Goal: Check status: Check status

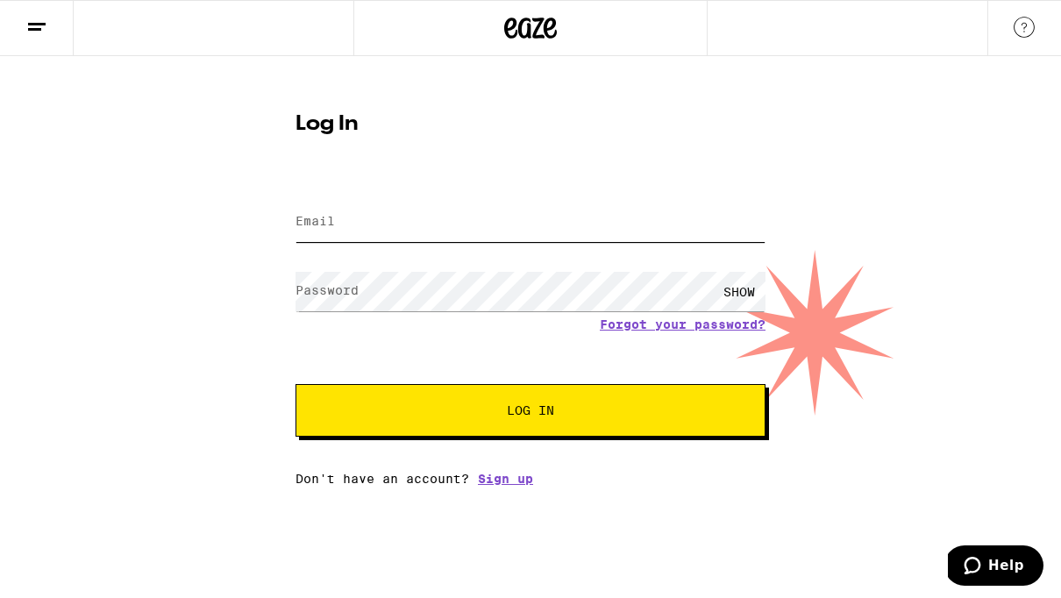
click at [437, 223] on input "Email" at bounding box center [531, 222] width 470 height 39
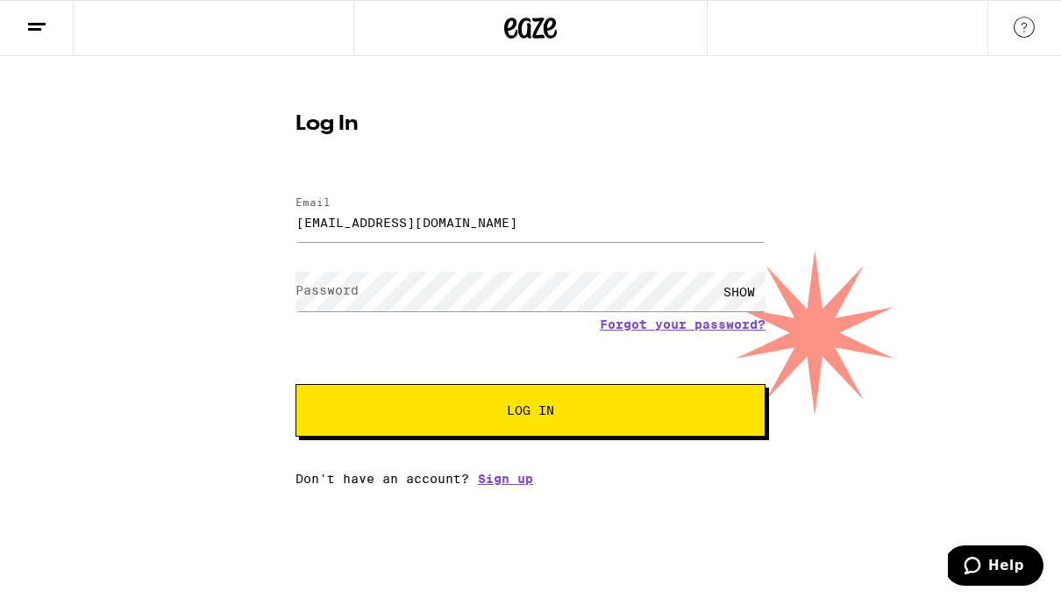
type input "[EMAIL_ADDRESS][DOMAIN_NAME]"
click at [531, 413] on button "Log In" at bounding box center [531, 410] width 470 height 53
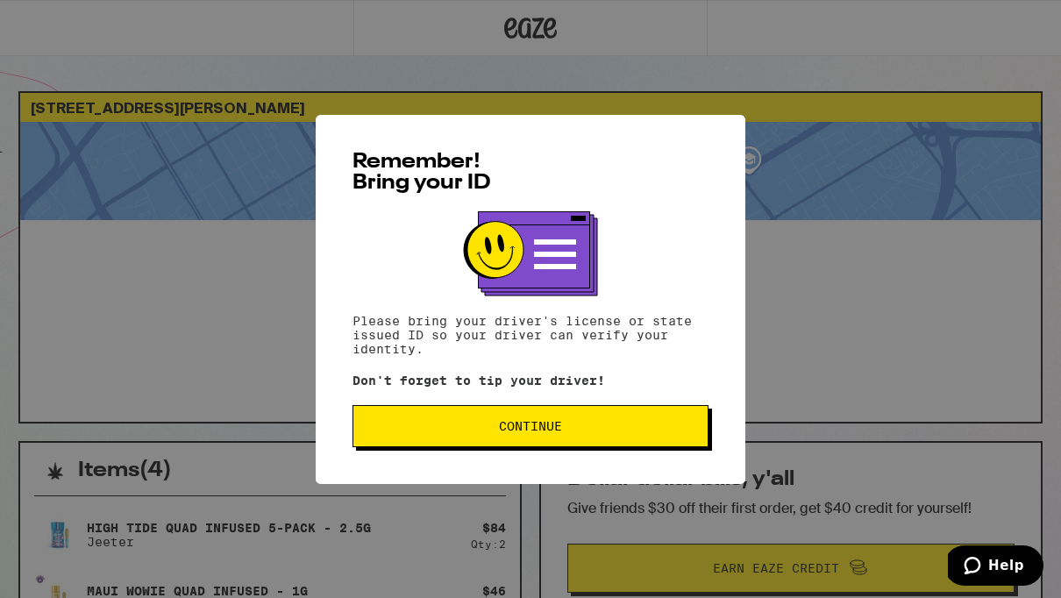
click at [665, 444] on button "Continue" at bounding box center [531, 426] width 356 height 42
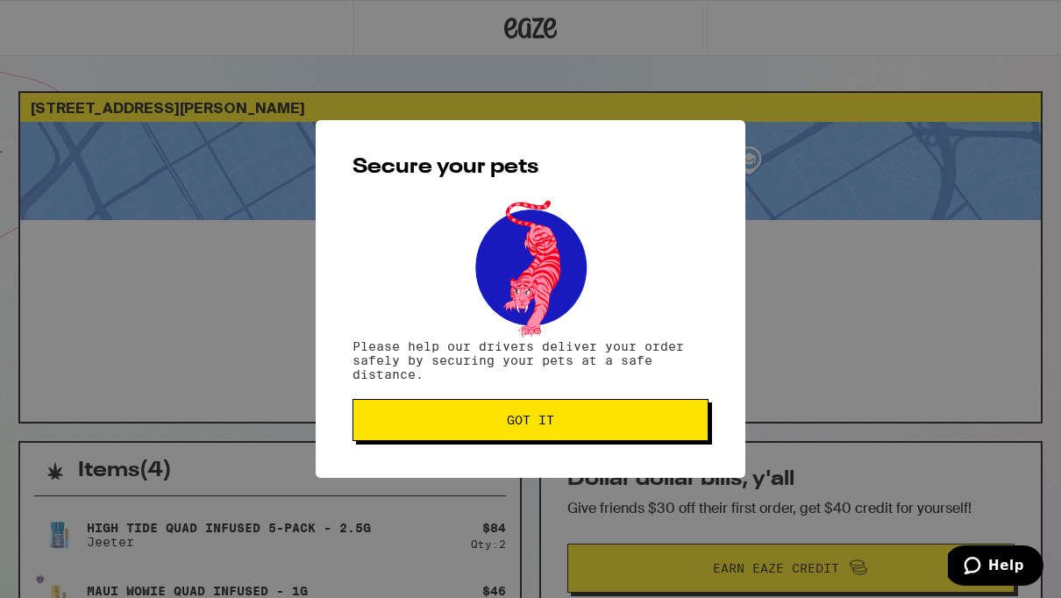
click at [633, 434] on button "Got it" at bounding box center [531, 420] width 356 height 42
